Goal: Task Accomplishment & Management: Complete application form

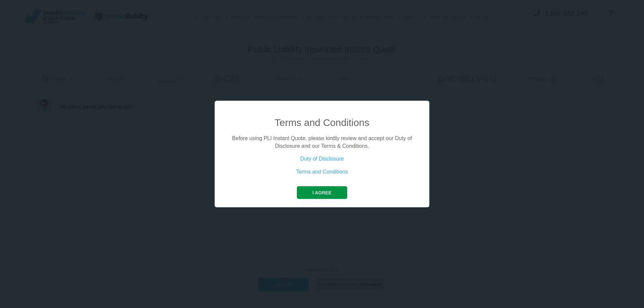
click at [330, 194] on button "I agree" at bounding box center [322, 192] width 50 height 13
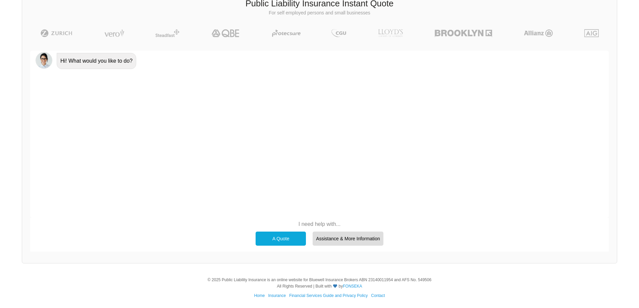
scroll to position [46, 0]
click at [276, 237] on div "A Quote" at bounding box center [280, 238] width 50 height 14
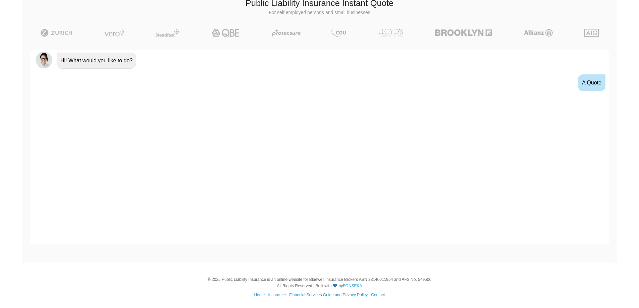
scroll to position [9, 0]
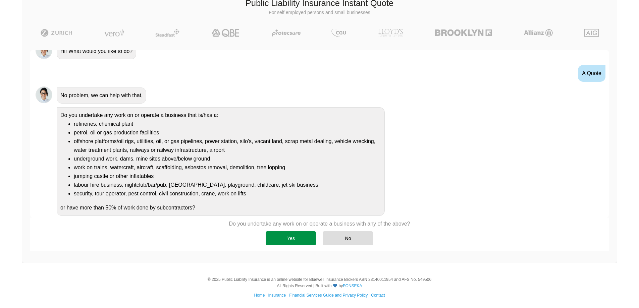
click at [282, 245] on div "Yes" at bounding box center [291, 238] width 50 height 14
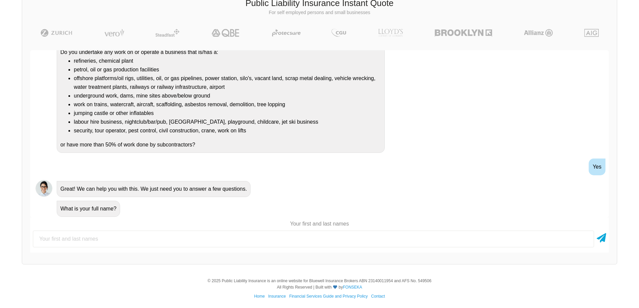
scroll to position [73, 0]
click at [230, 236] on input "text" at bounding box center [313, 239] width 561 height 17
type input "[PERSON_NAME]"
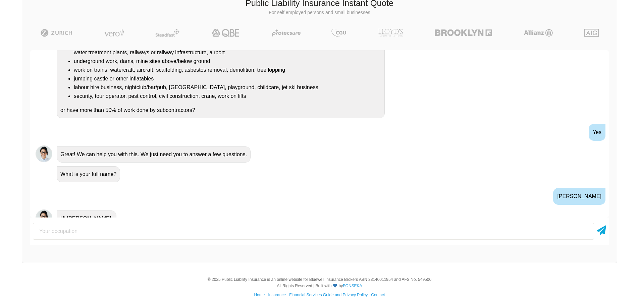
scroll to position [57, 0]
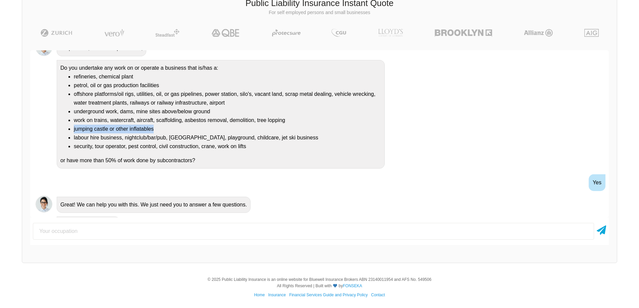
drag, startPoint x: 74, startPoint y: 129, endPoint x: 162, endPoint y: 131, distance: 87.9
click at [162, 131] on li "jumping castle or other inflatables" at bounding box center [227, 129] width 307 height 9
copy li "jumping castle or other inflatables"
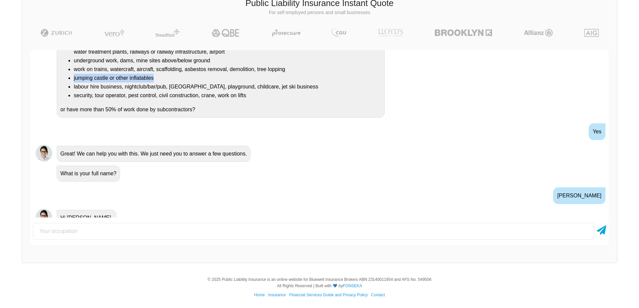
scroll to position [164, 0]
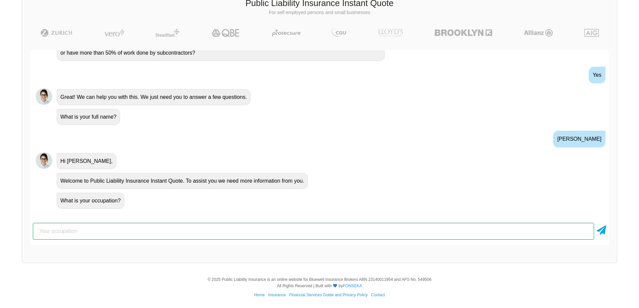
click at [140, 233] on input "text" at bounding box center [313, 231] width 561 height 17
type input "Soft Play Equipment Rental"
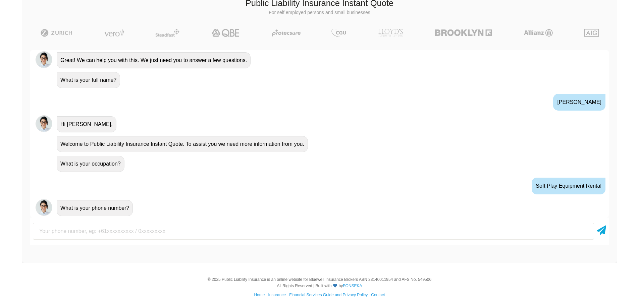
scroll to position [202, 0]
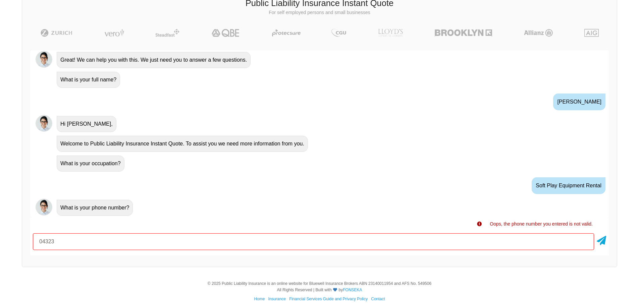
click at [89, 247] on input "04323" at bounding box center [313, 241] width 561 height 17
type input "0432382972"
click at [601, 240] on icon at bounding box center [600, 239] width 9 height 12
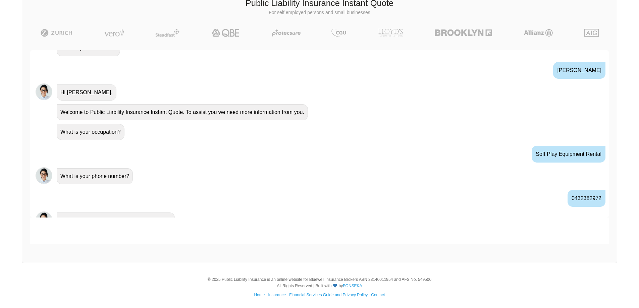
scroll to position [246, 0]
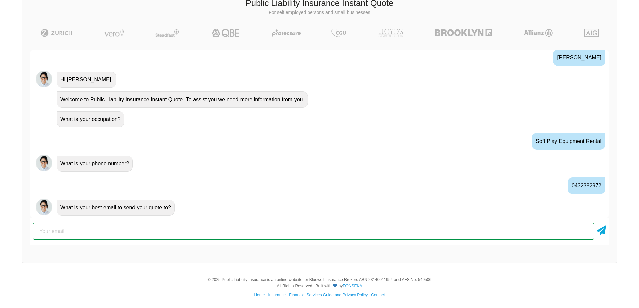
click at [177, 226] on input "email" at bounding box center [313, 231] width 561 height 17
type input "[PERSON_NAME][EMAIL_ADDRESS][DOMAIN_NAME]"
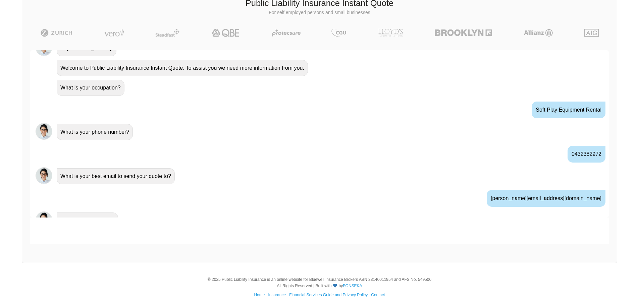
scroll to position [290, 0]
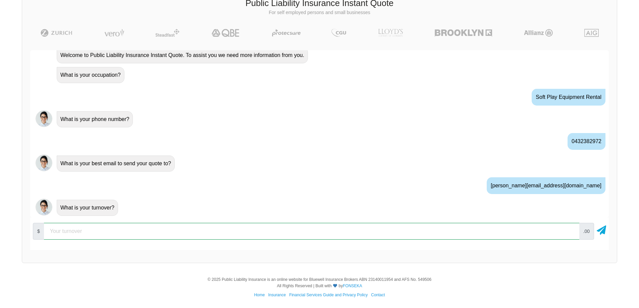
click at [92, 236] on input "number" at bounding box center [311, 231] width 535 height 17
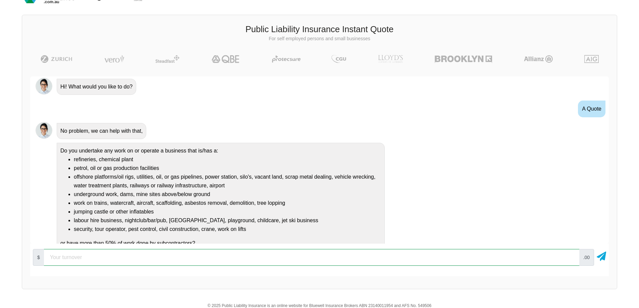
scroll to position [0, 0]
